Goal: Register for event/course

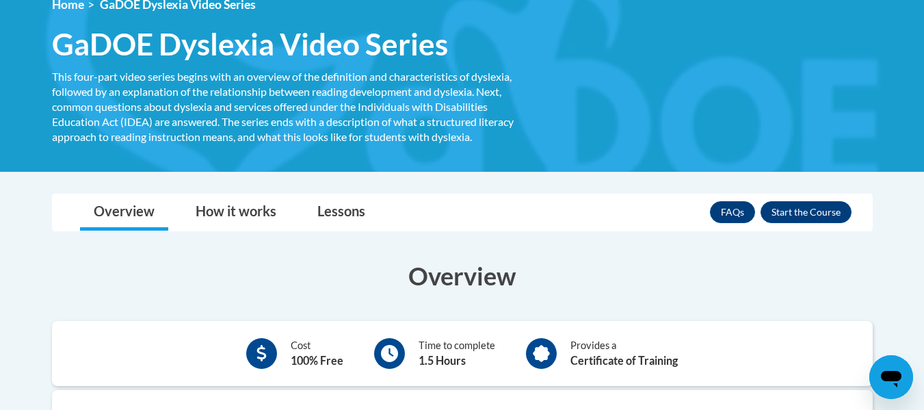
scroll to position [200, 0]
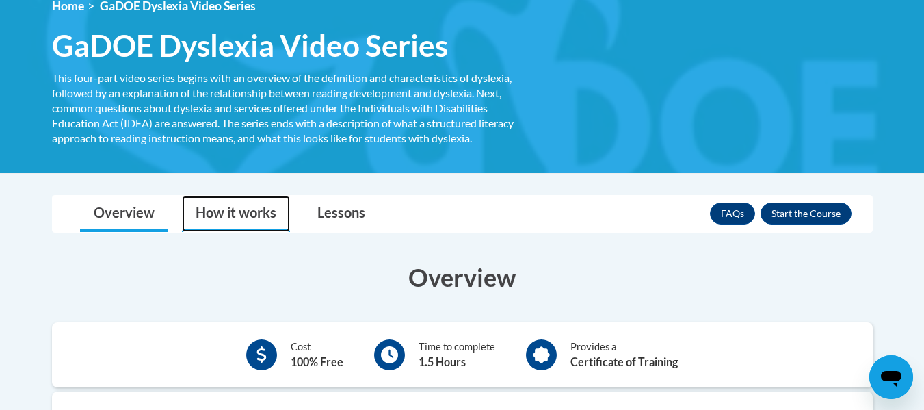
click at [215, 222] on link "How it works" at bounding box center [236, 214] width 108 height 36
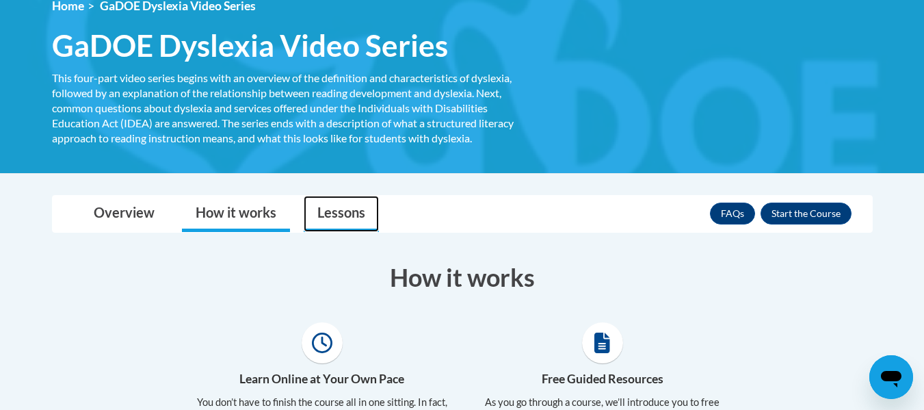
click at [326, 215] on link "Lessons" at bounding box center [341, 214] width 75 height 36
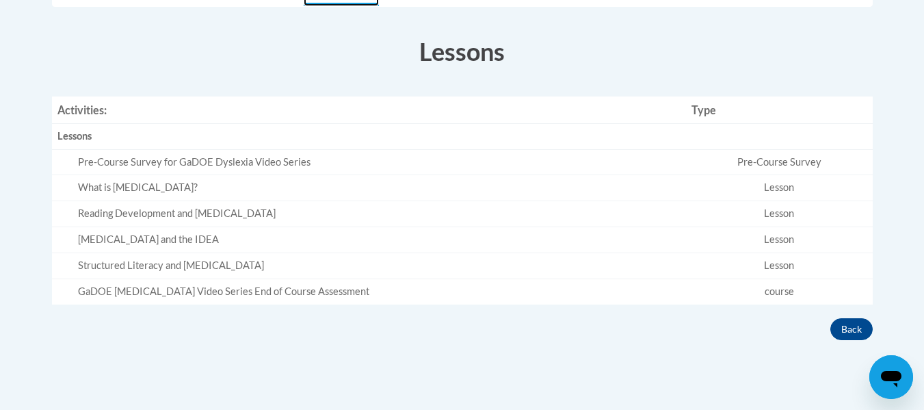
scroll to position [433, 0]
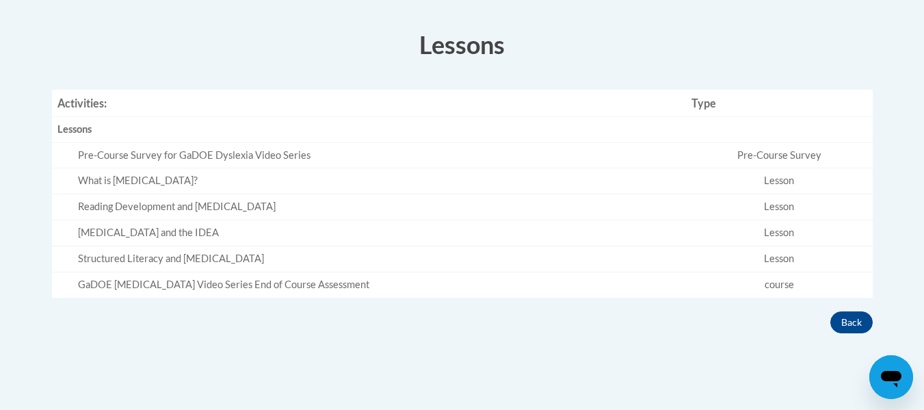
click at [220, 166] on td "Pre-Course Survey for GaDOE Dyslexia Video Series" at bounding box center [369, 155] width 634 height 26
click at [220, 155] on div "Pre-Course Survey for GaDOE Dyslexia Video Series" at bounding box center [379, 155] width 603 height 14
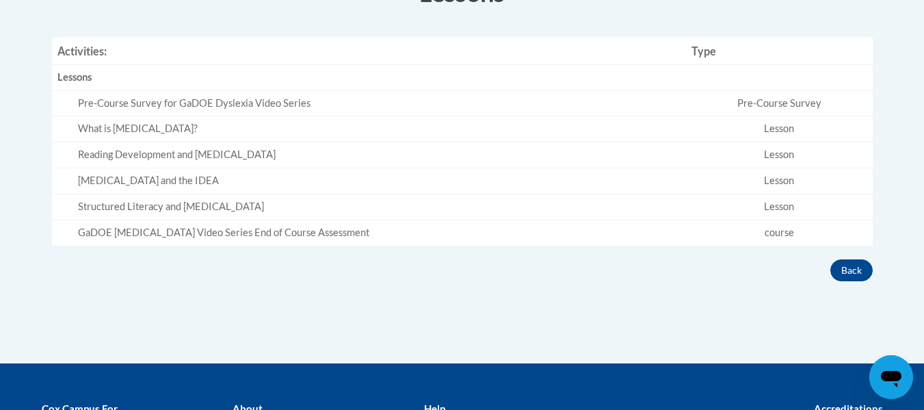
scroll to position [486, 0]
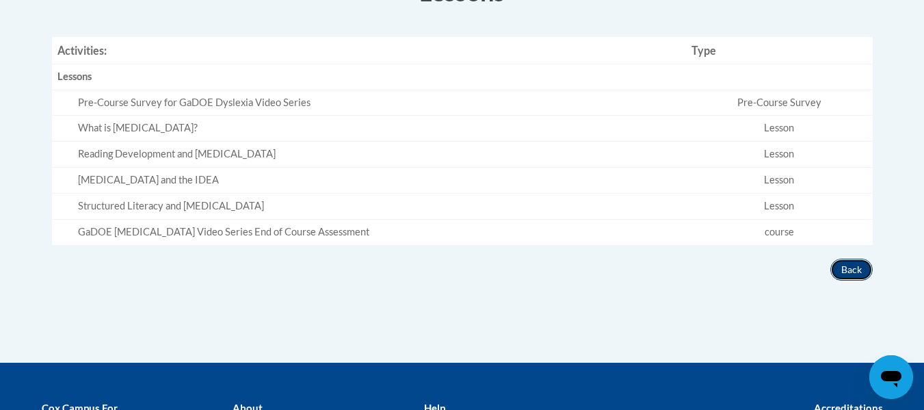
click at [860, 280] on button "Back" at bounding box center [851, 270] width 42 height 22
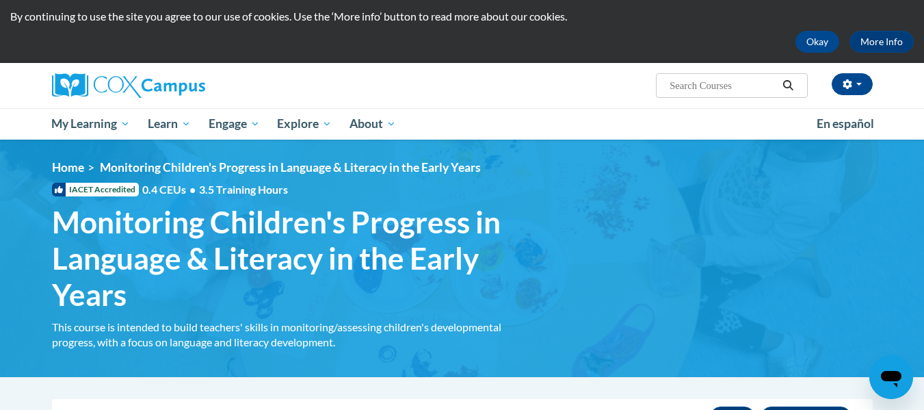
scroll to position [11, 0]
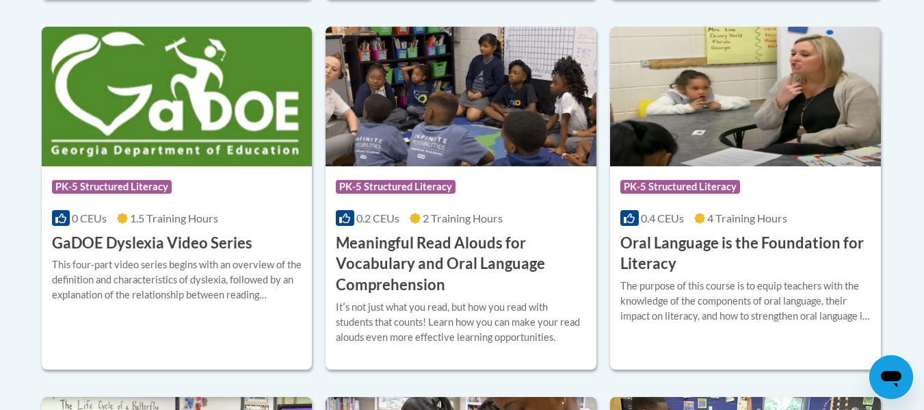
scroll to position [935, 0]
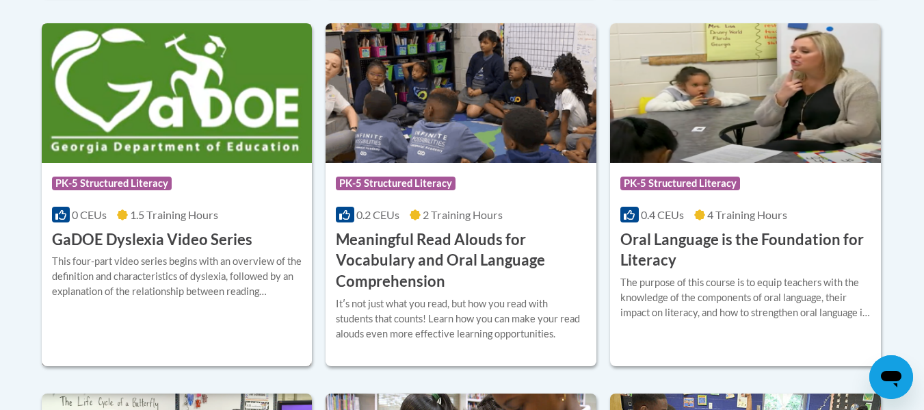
click at [224, 149] on img at bounding box center [177, 93] width 271 height 140
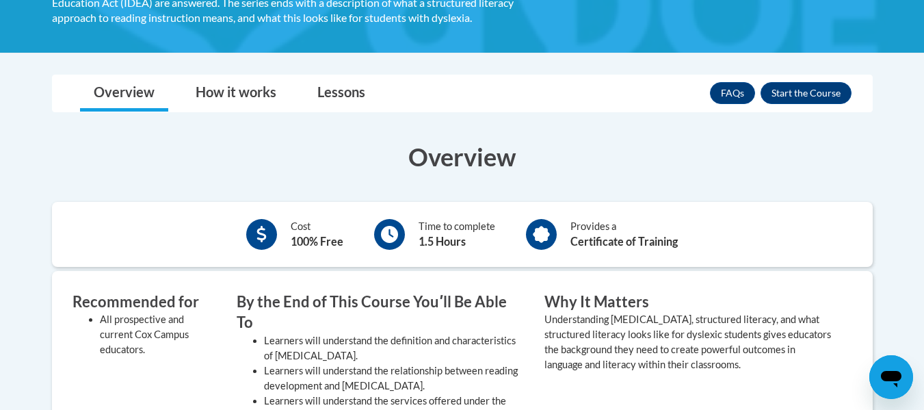
scroll to position [321, 0]
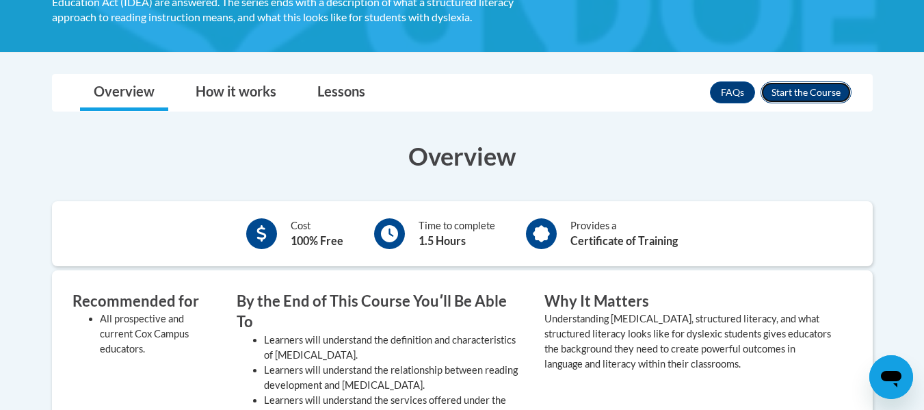
click at [839, 97] on button "Enroll" at bounding box center [806, 92] width 91 height 22
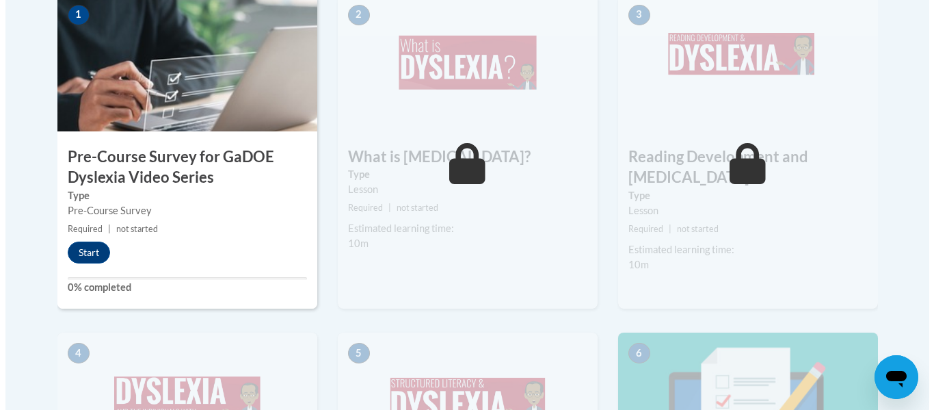
scroll to position [492, 0]
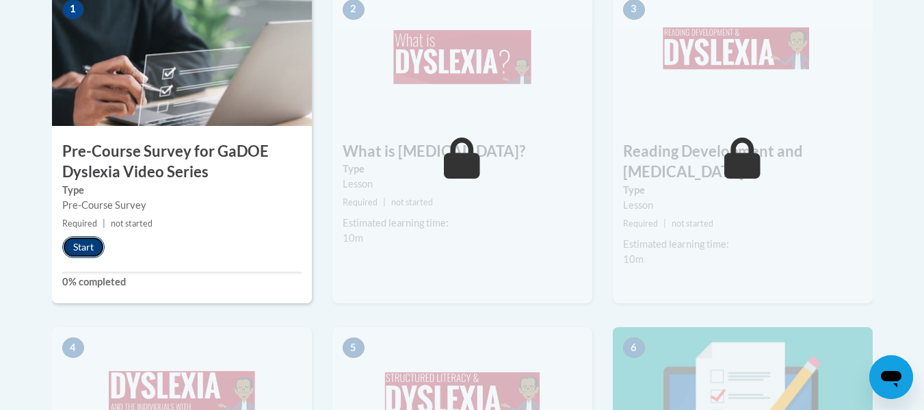
click at [86, 248] on button "Start" at bounding box center [83, 247] width 42 height 22
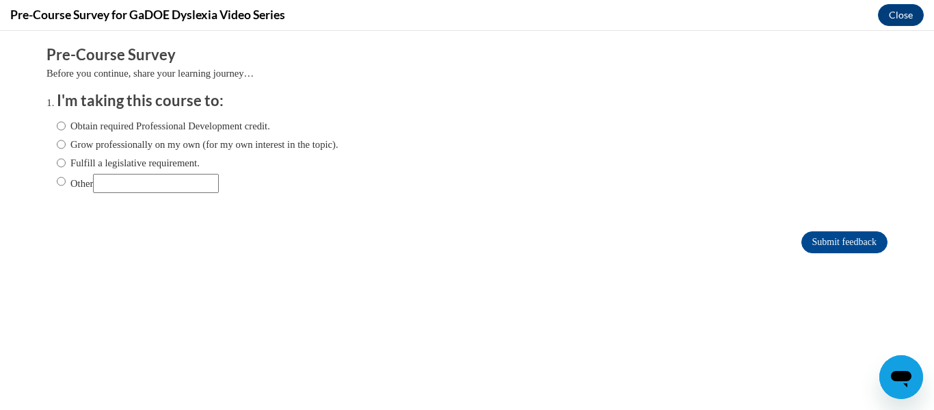
scroll to position [0, 0]
click at [135, 127] on label "Obtain required Professional Development credit." at bounding box center [163, 125] width 213 height 15
click at [66, 127] on input "Obtain required Professional Development credit." at bounding box center [61, 125] width 9 height 15
radio input "true"
click at [808, 241] on input "Submit feedback" at bounding box center [845, 242] width 86 height 22
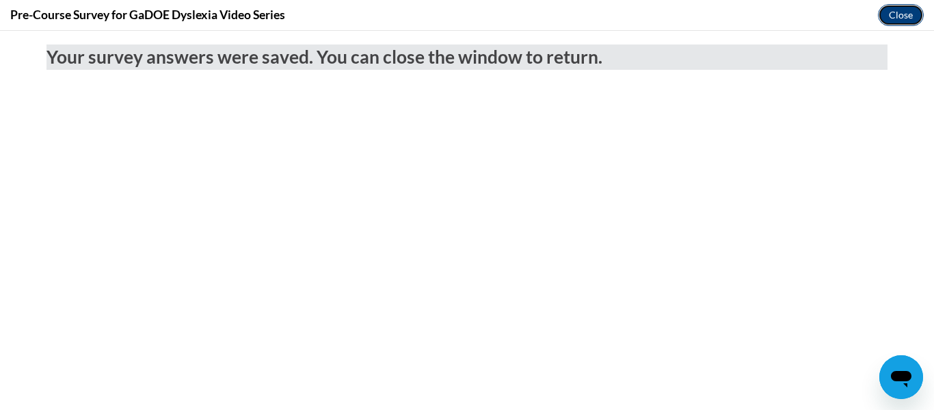
click at [884, 23] on button "Close" at bounding box center [901, 15] width 46 height 22
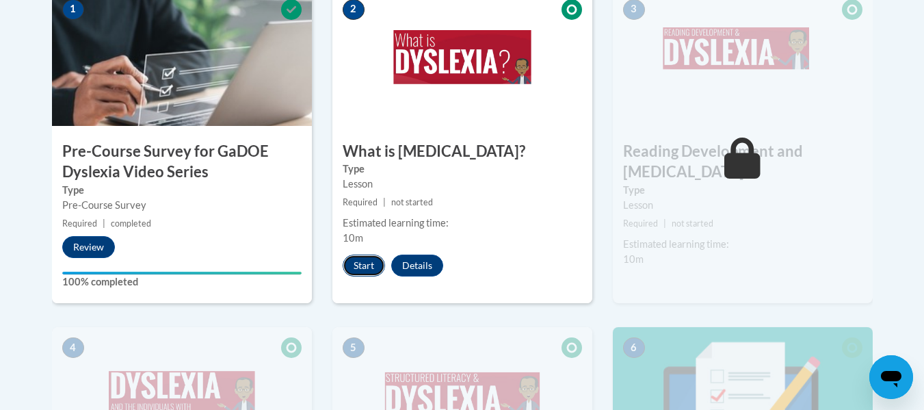
click at [365, 268] on button "Start" at bounding box center [364, 265] width 42 height 22
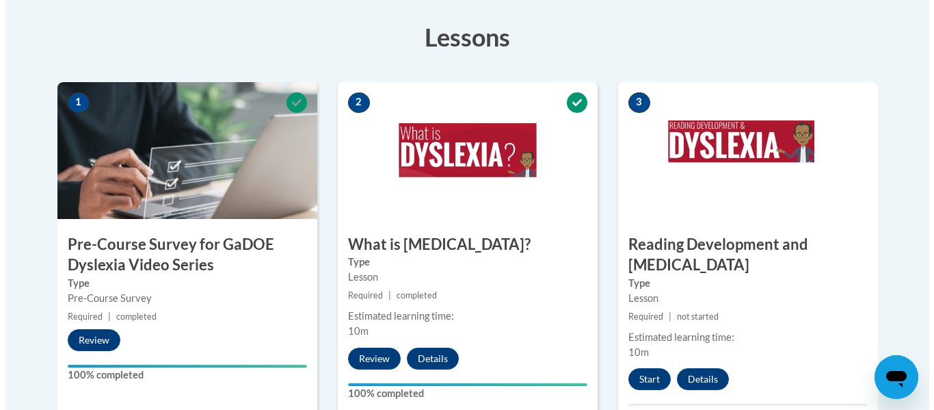
scroll to position [474, 0]
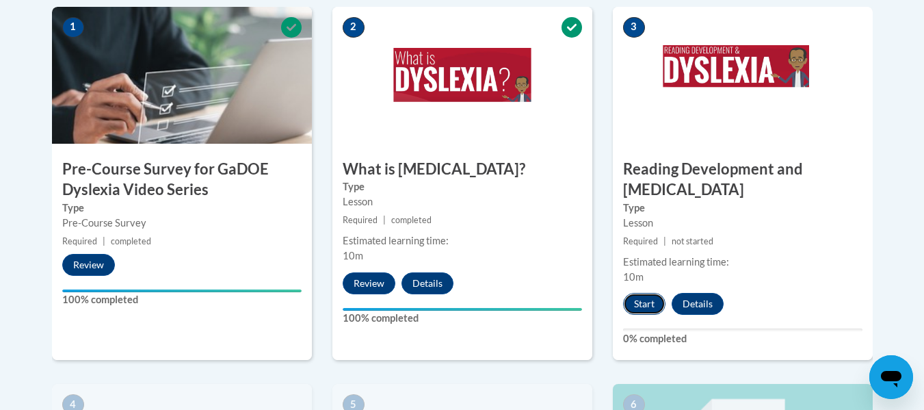
click at [648, 293] on button "Start" at bounding box center [644, 304] width 42 height 22
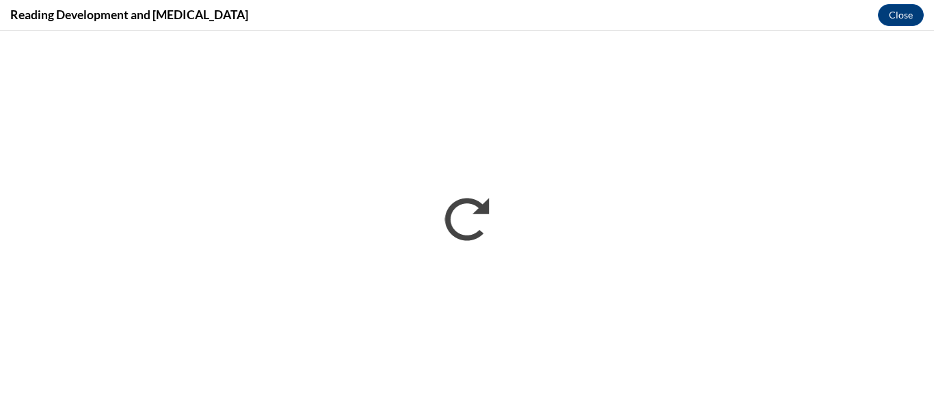
scroll to position [0, 0]
